Goal: Find specific page/section: Find specific page/section

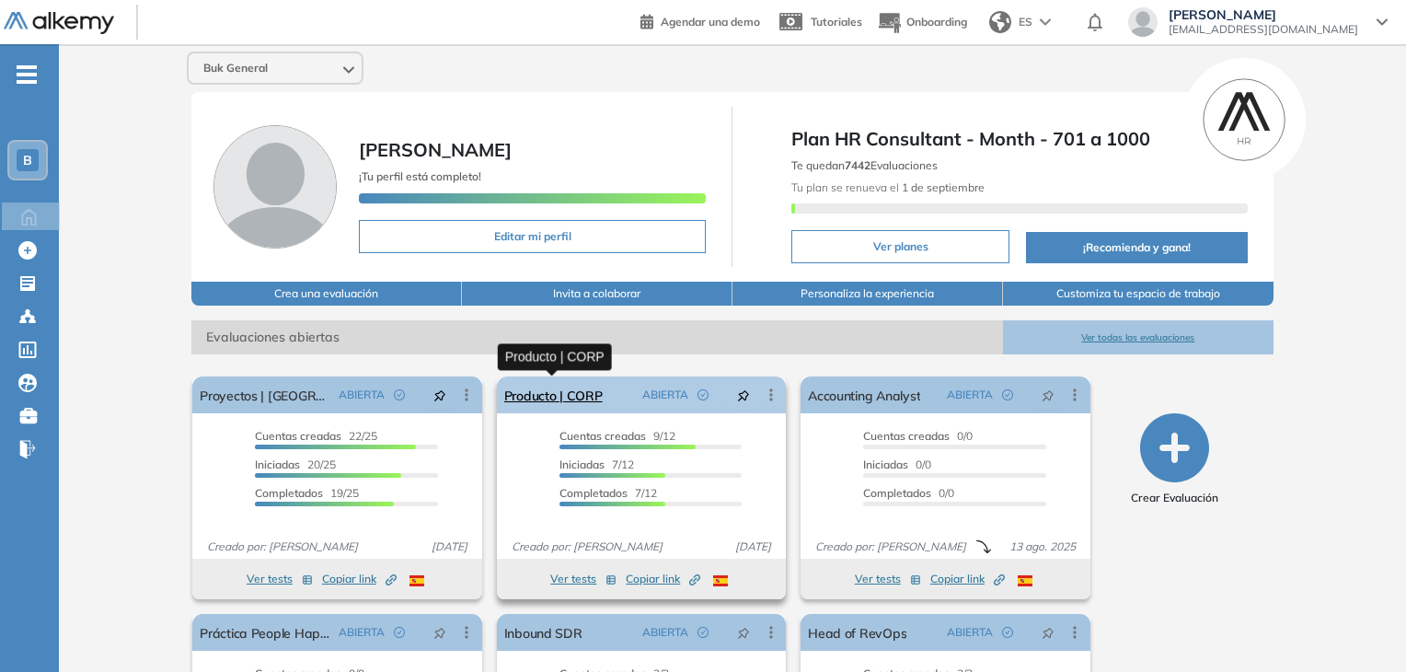
click at [559, 392] on link "Producto | CORP" at bounding box center [553, 394] width 98 height 37
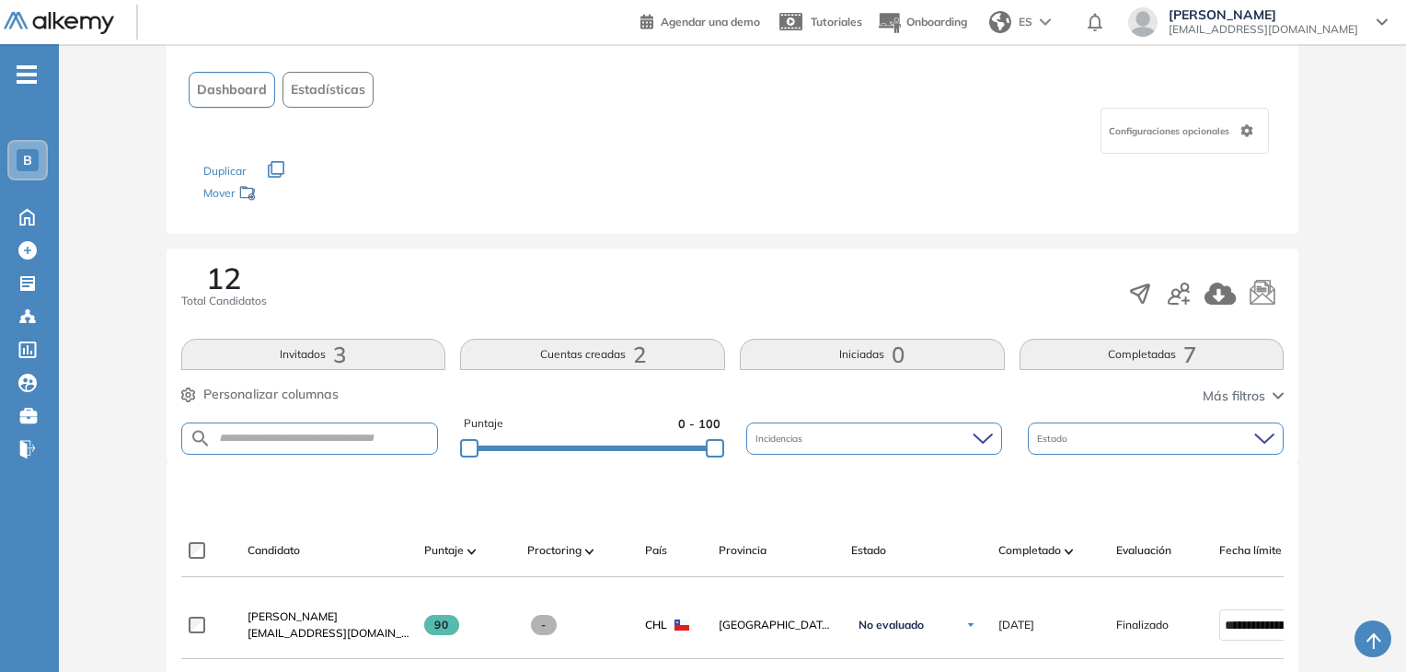
scroll to position [98, 0]
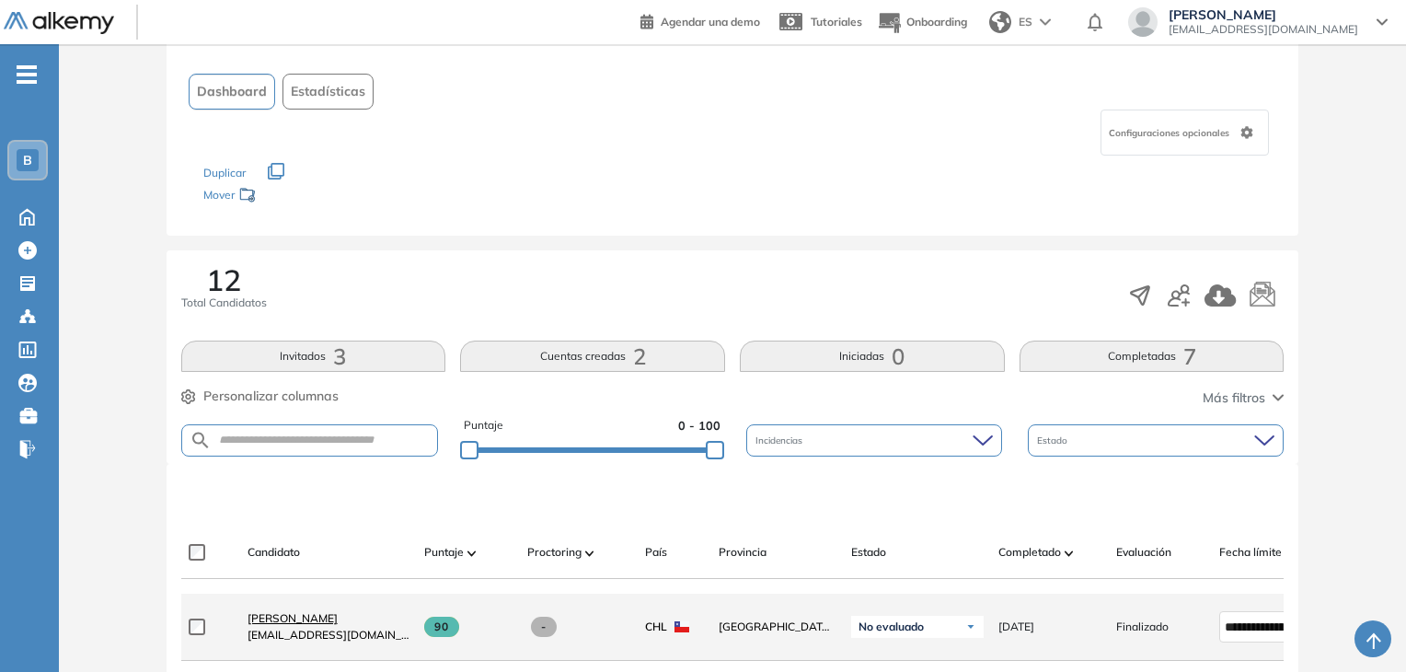
click at [282, 625] on span "Cristóbal Castillo" at bounding box center [293, 618] width 90 height 14
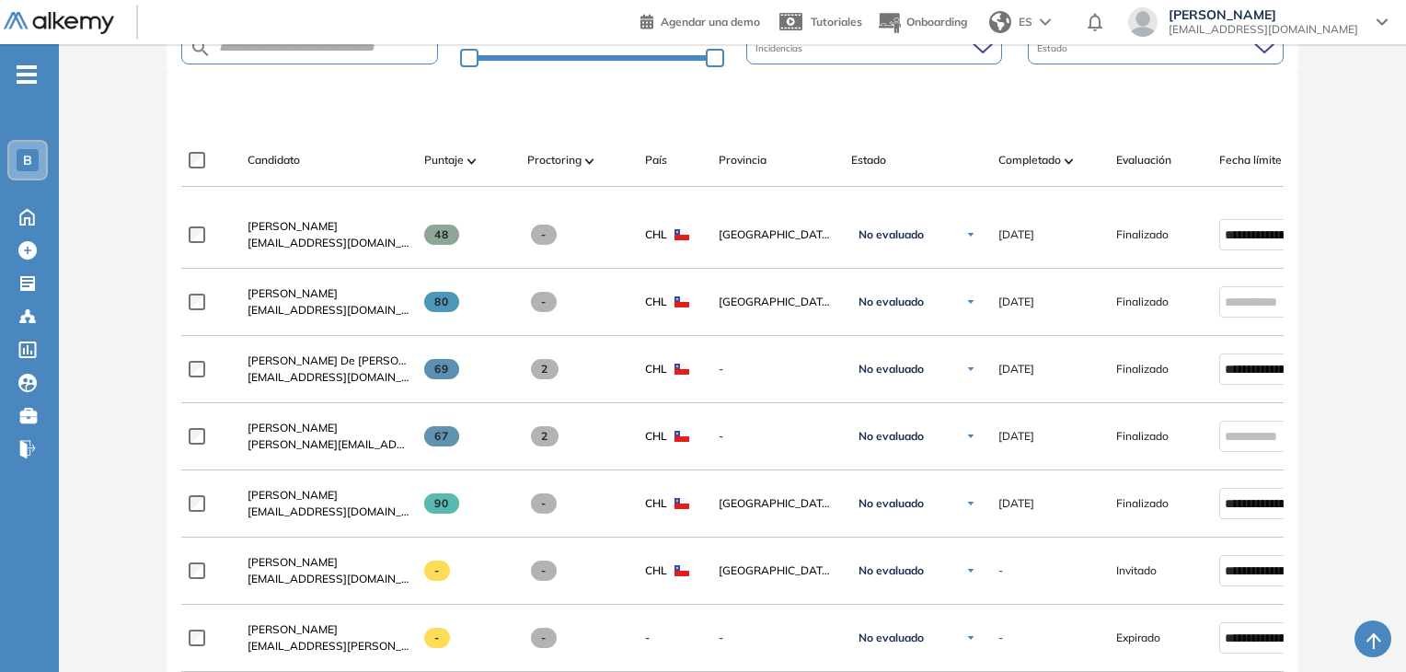
scroll to position [473, 0]
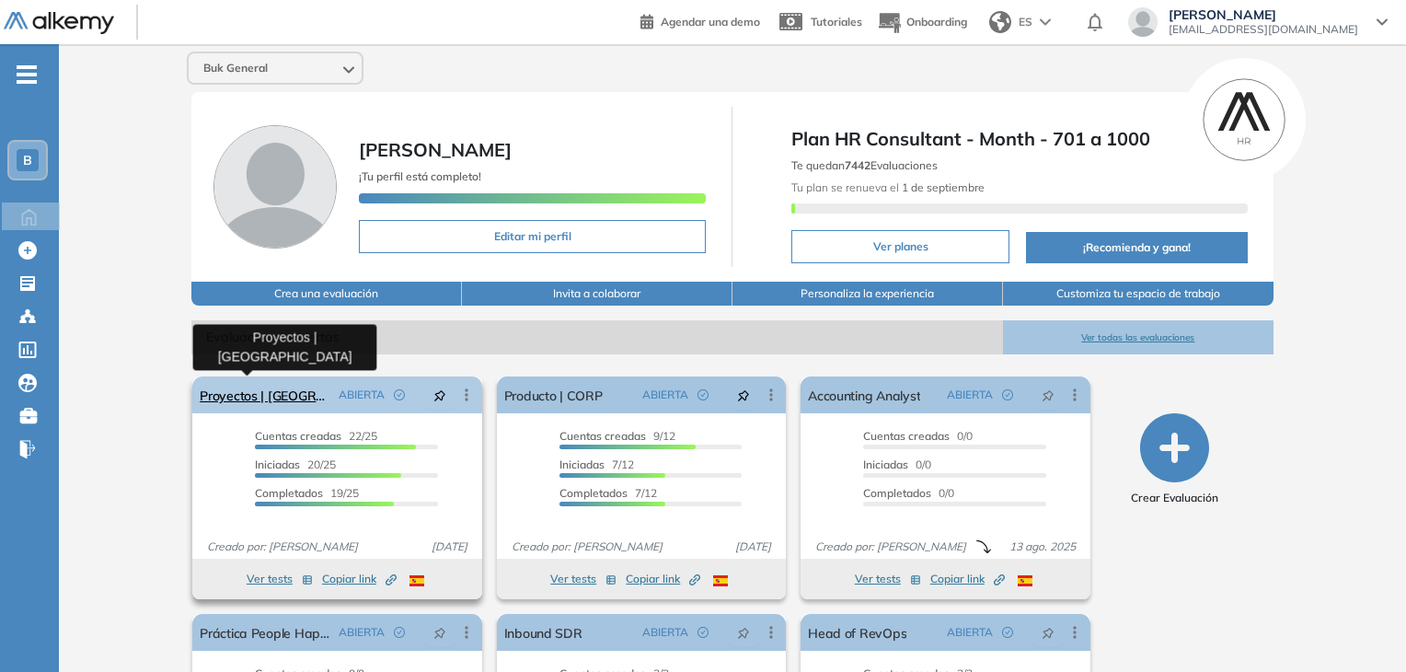
click at [258, 402] on link "Proyectos | Chile" at bounding box center [265, 394] width 131 height 37
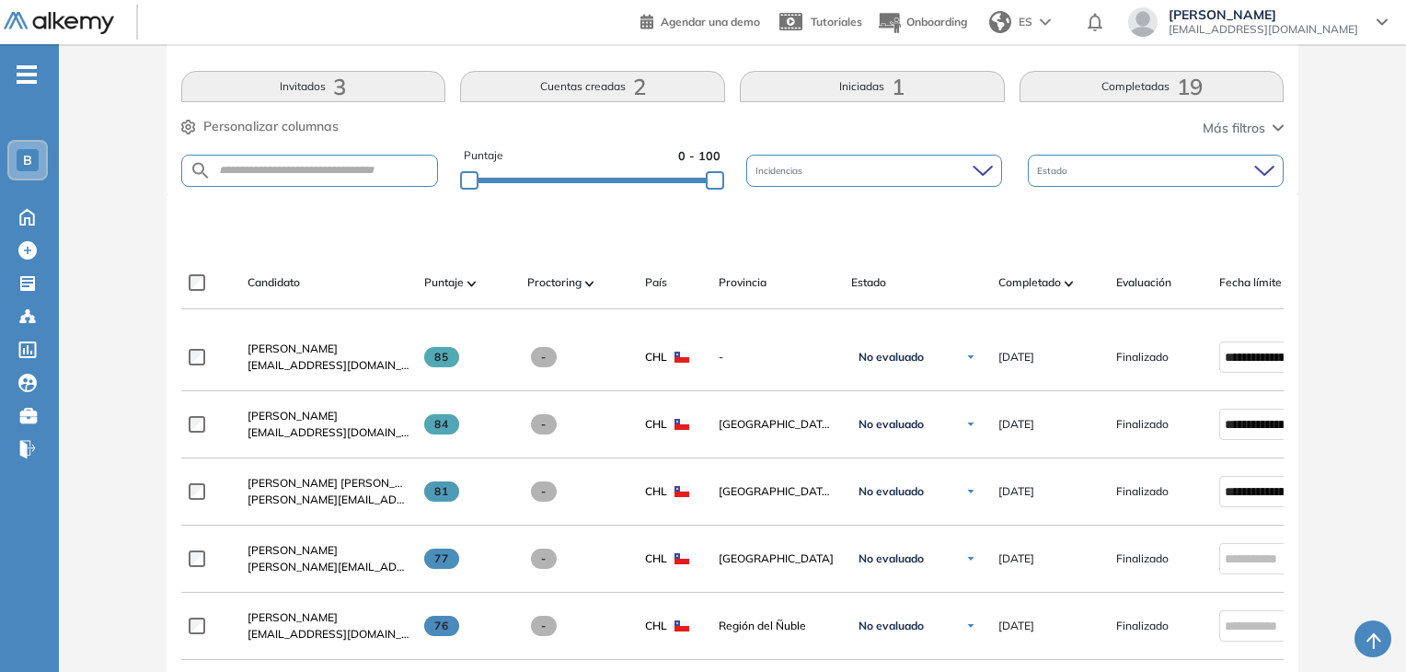
scroll to position [368, 0]
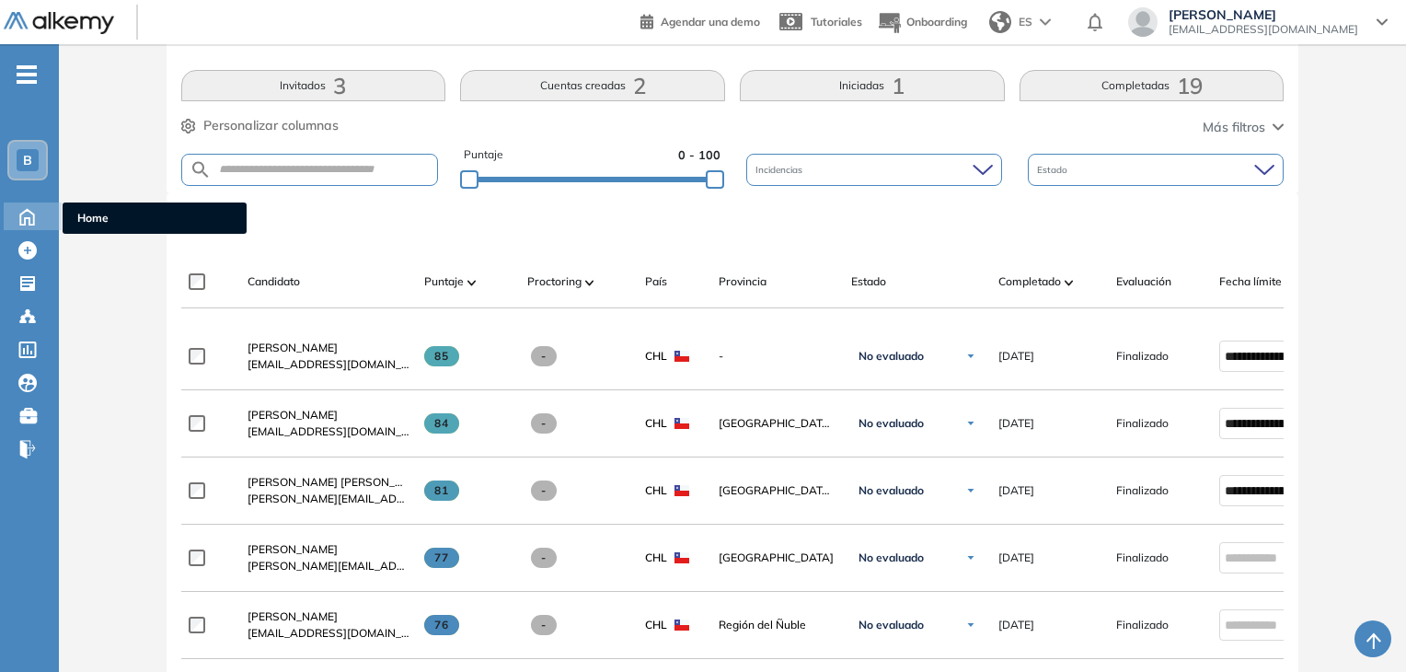
click at [24, 219] on icon at bounding box center [27, 217] width 14 height 16
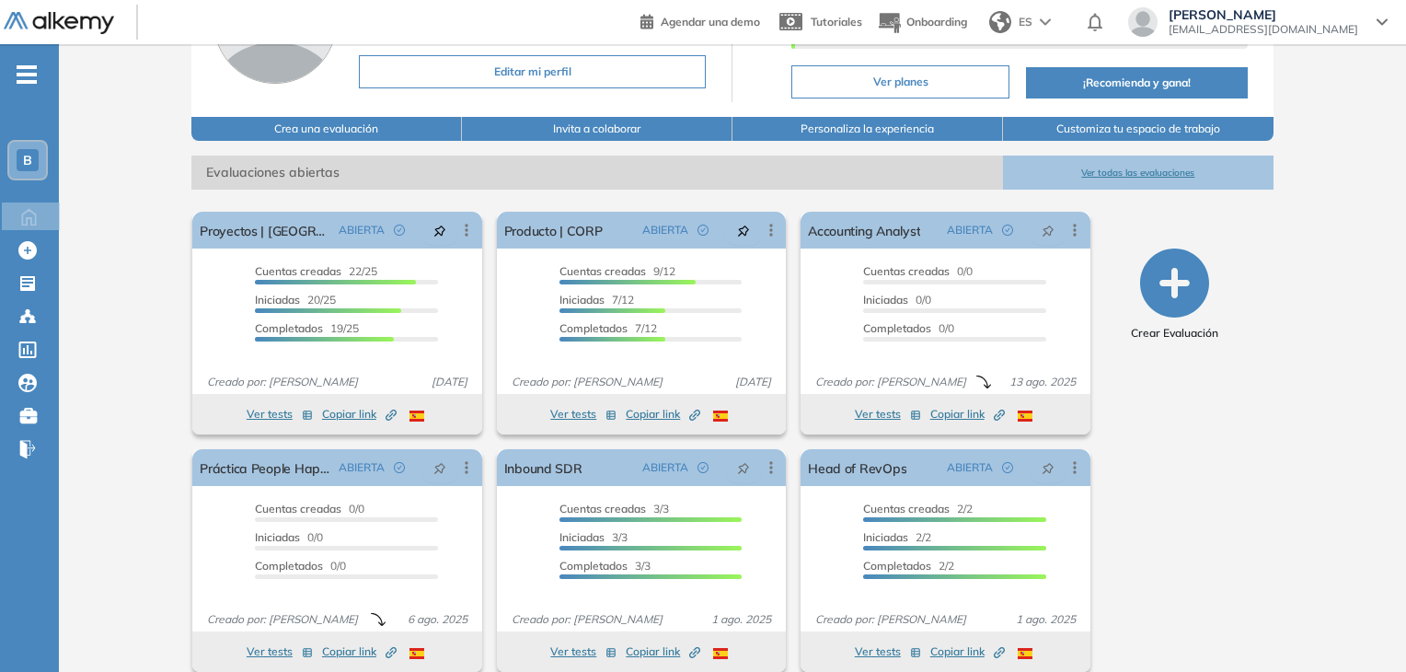
scroll to position [186, 0]
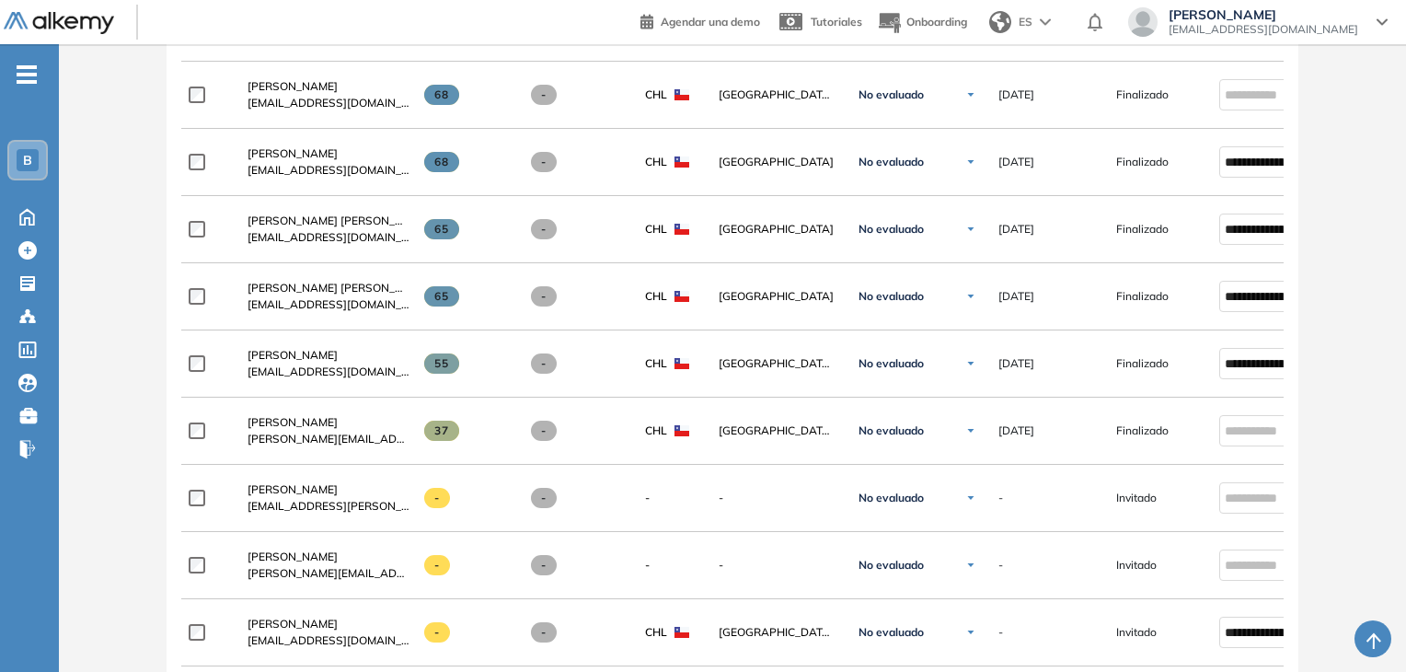
scroll to position [0, 16]
